Goal: Information Seeking & Learning: Learn about a topic

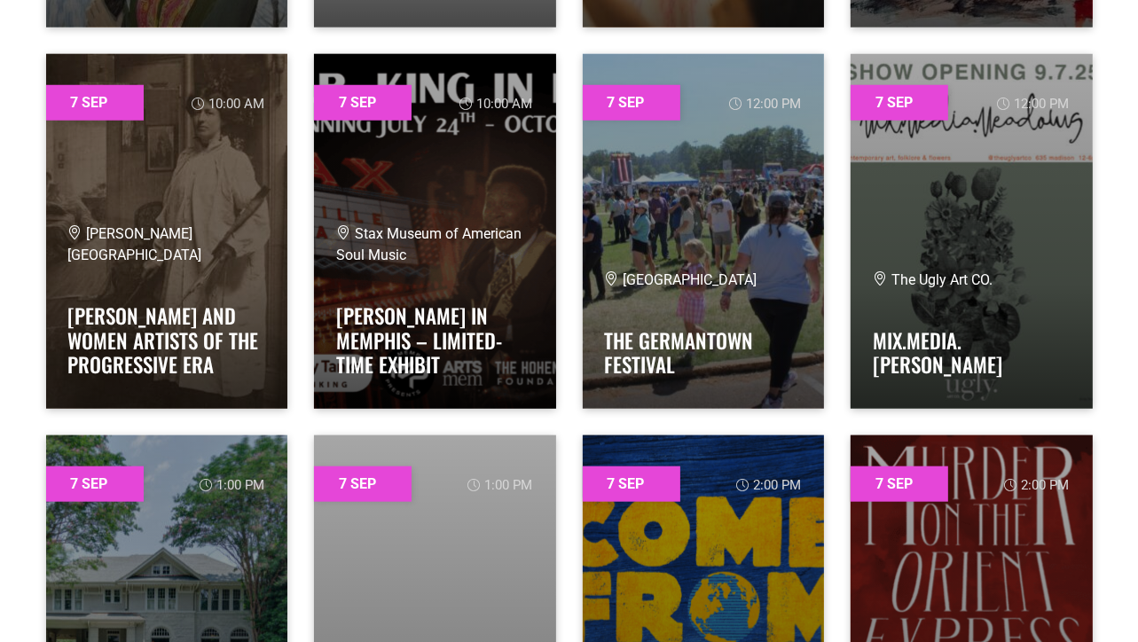
scroll to position [1331, 0]
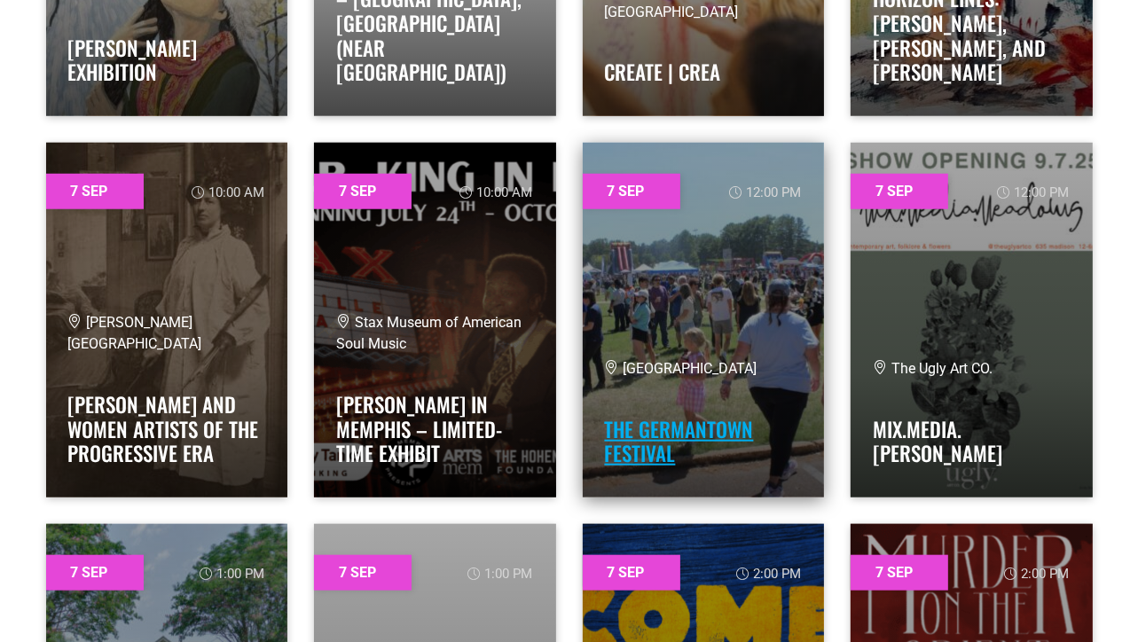
click at [677, 428] on link "The Germantown Festival" at bounding box center [679, 441] width 149 height 55
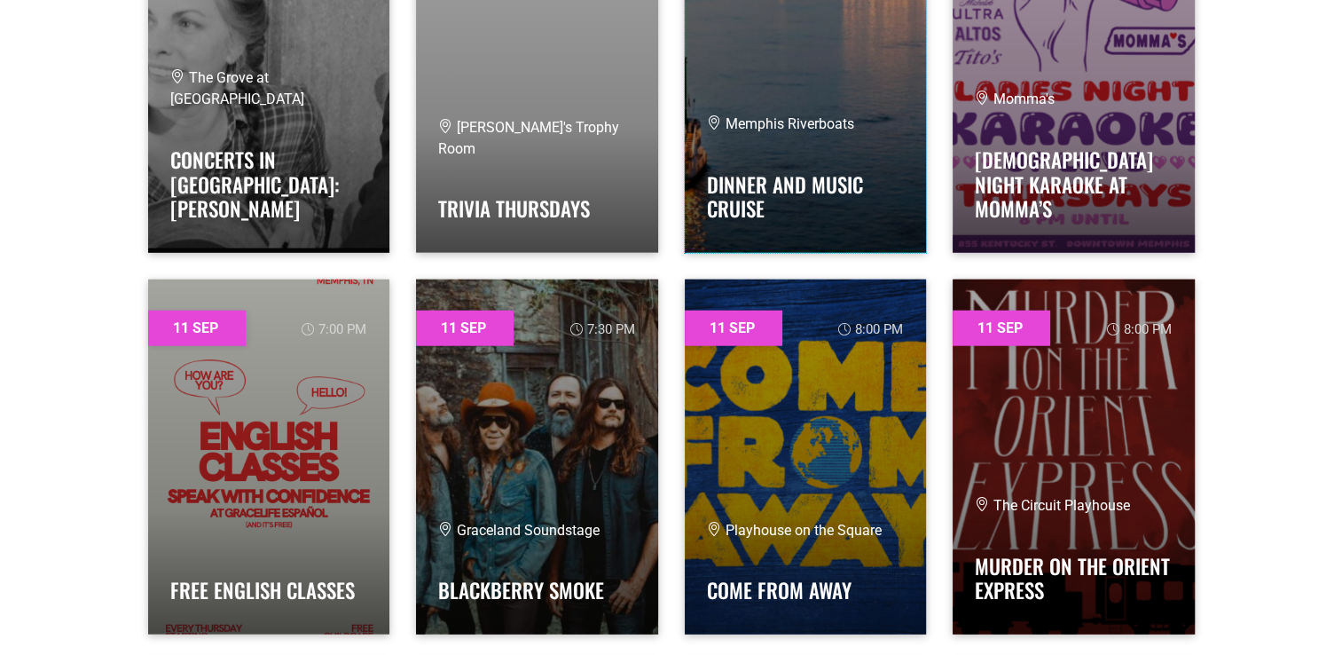
scroll to position [11177, 0]
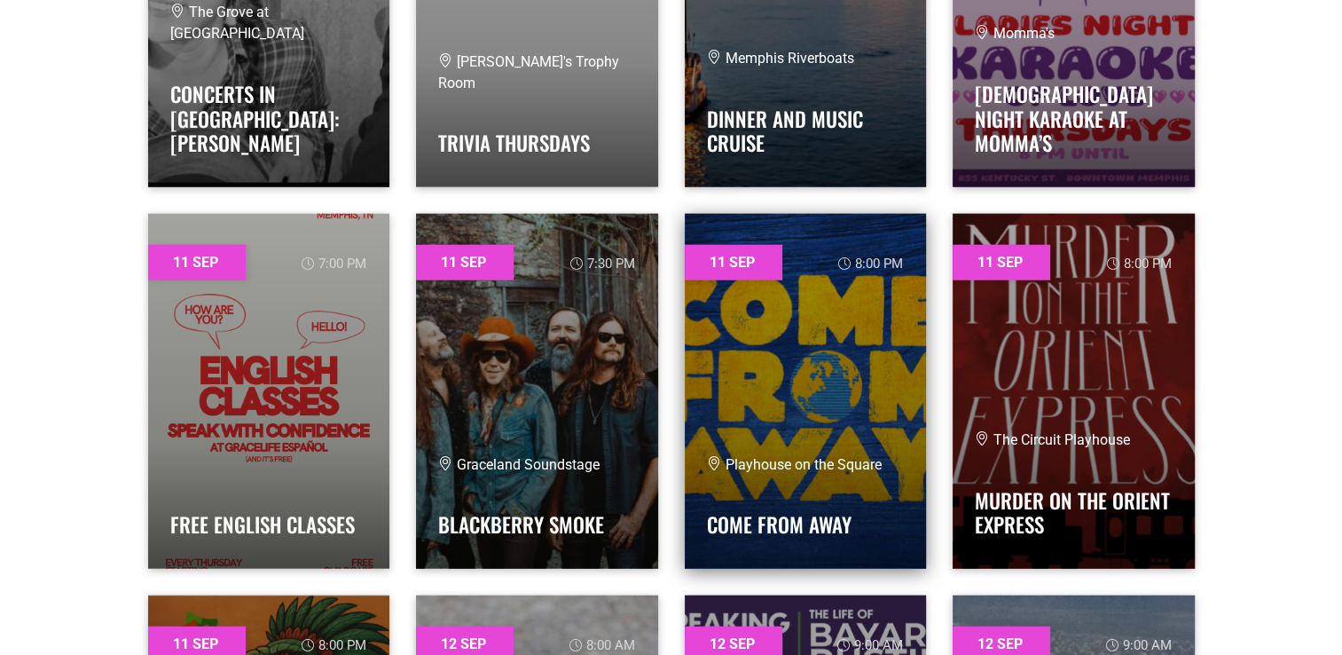
click at [781, 396] on link at bounding box center [806, 391] width 242 height 355
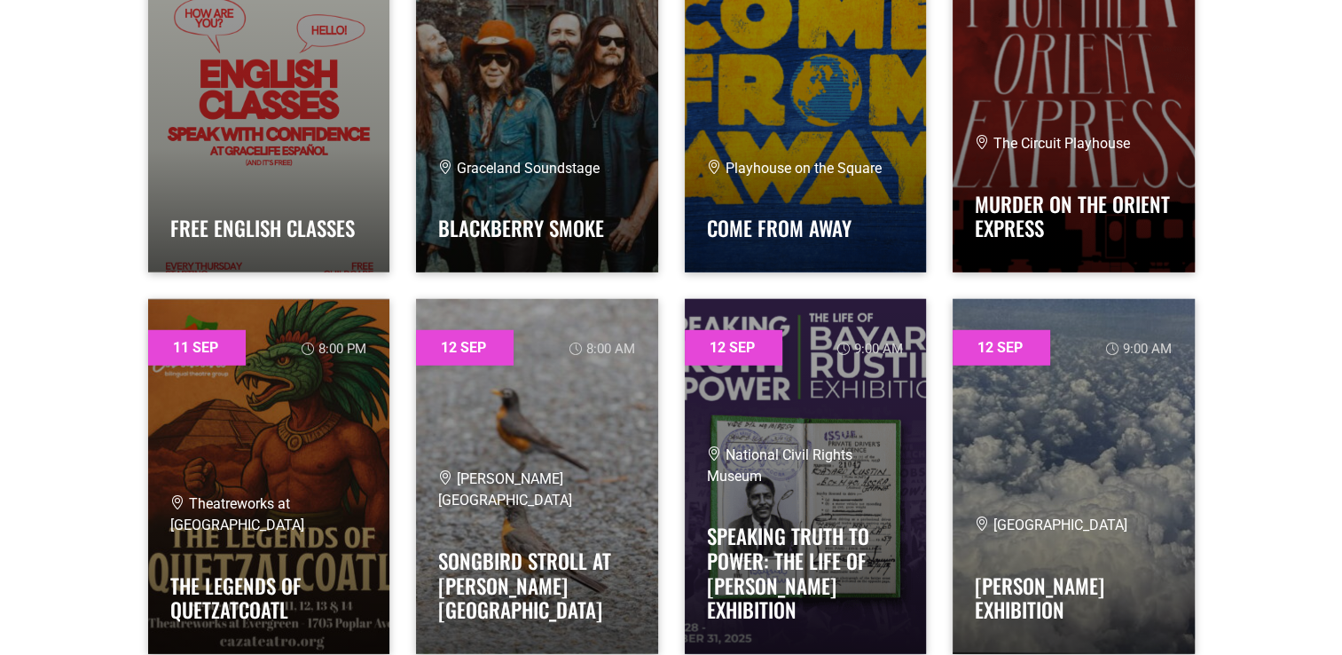
scroll to position [11443, 0]
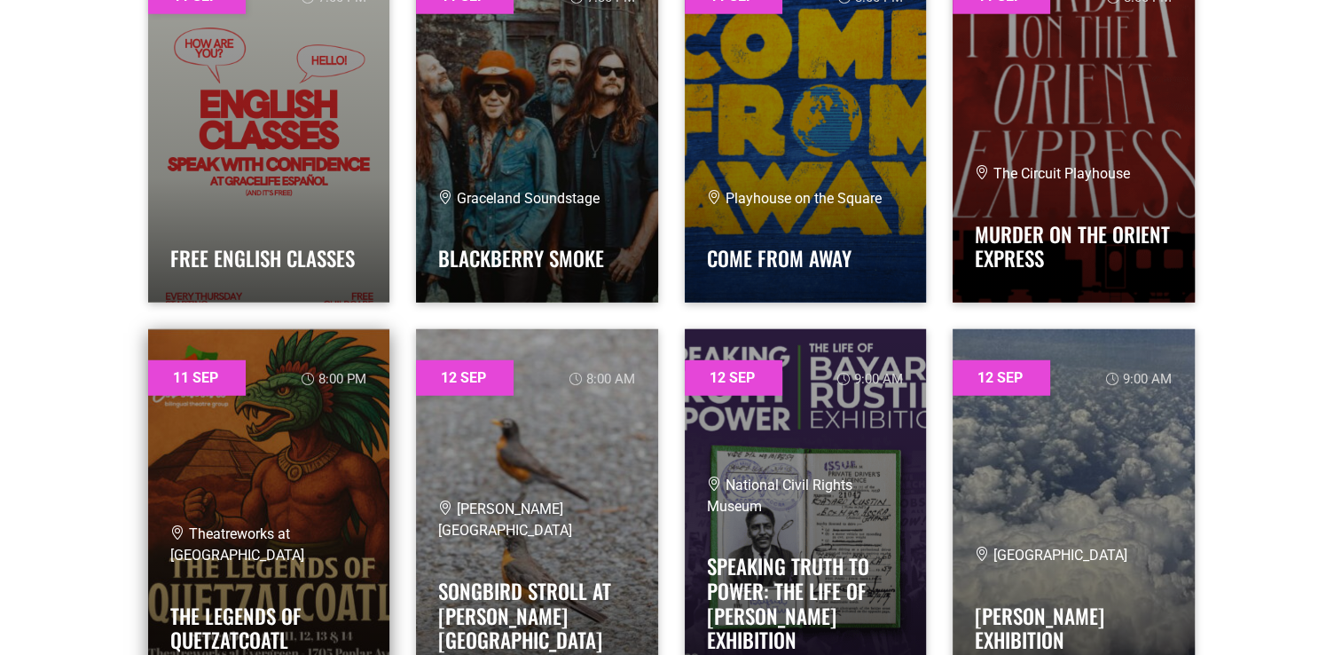
click at [244, 467] on link at bounding box center [269, 506] width 242 height 355
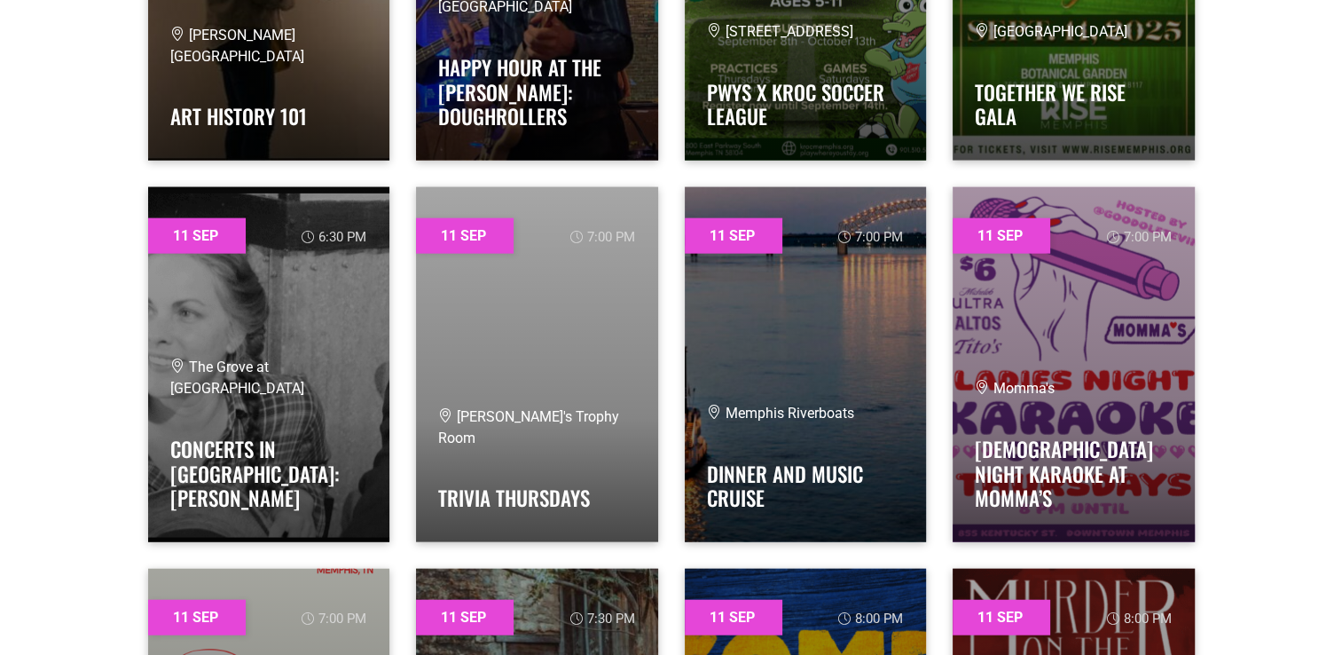
scroll to position [10733, 0]
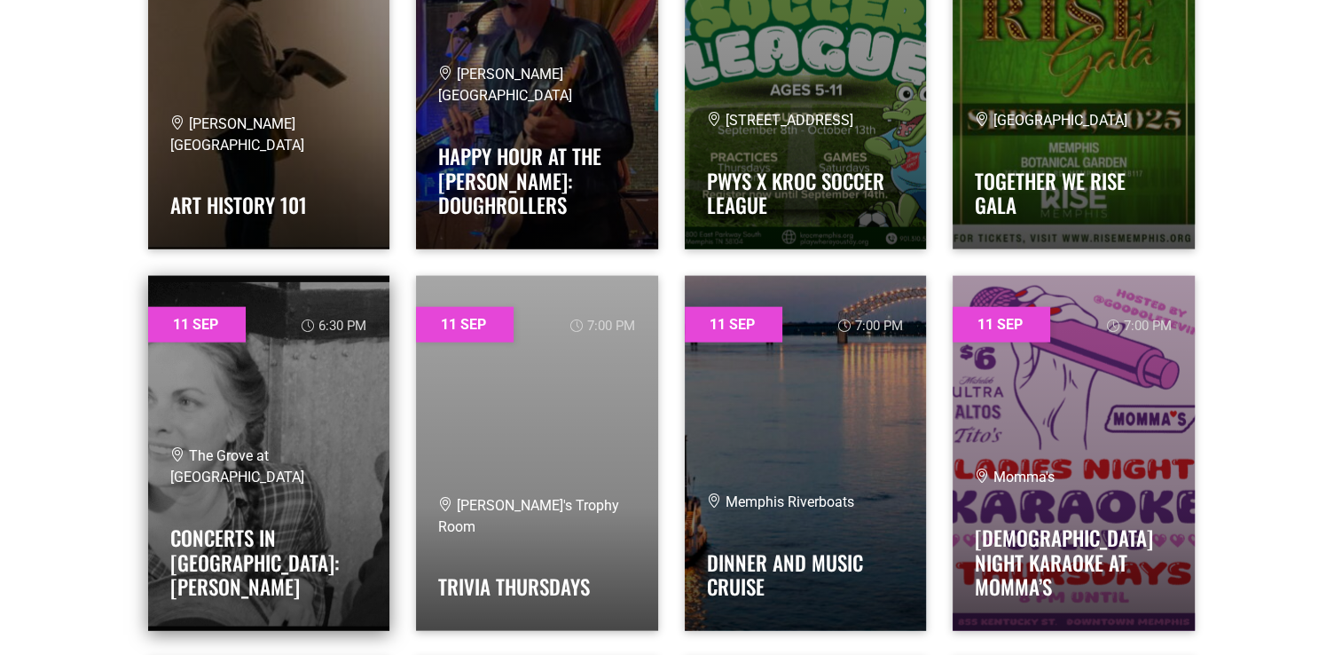
click at [263, 400] on link at bounding box center [269, 453] width 242 height 355
